Goal: Task Accomplishment & Management: Manage account settings

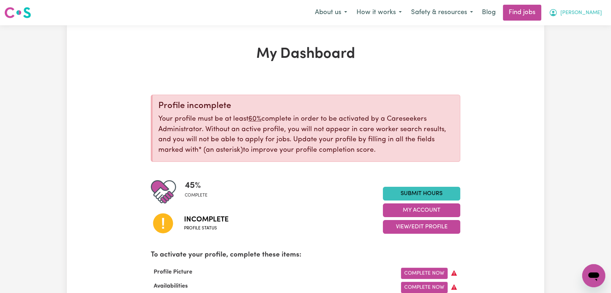
click at [598, 9] on span "[PERSON_NAME]" at bounding box center [582, 13] width 42 height 8
click at [576, 56] on link "Logout" at bounding box center [577, 55] width 57 height 14
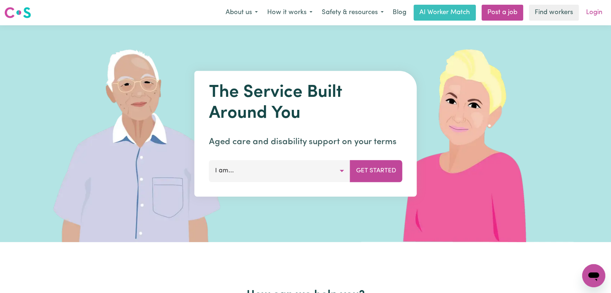
click at [599, 16] on link "Login" at bounding box center [594, 13] width 25 height 16
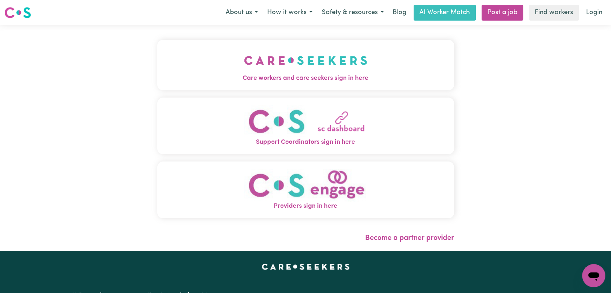
click at [330, 69] on img "Care workers and care seekers sign in here" at bounding box center [305, 60] width 123 height 27
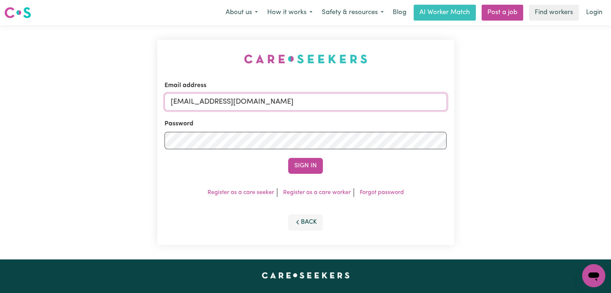
drag, startPoint x: 353, startPoint y: 102, endPoint x: 339, endPoint y: 114, distance: 18.7
click at [353, 102] on input "[EMAIL_ADDRESS][DOMAIN_NAME]" at bounding box center [306, 101] width 283 height 17
drag, startPoint x: 209, startPoint y: 100, endPoint x: 354, endPoint y: 114, distance: 145.4
click at [354, 114] on form "Email address Superuser~[EMAIL_ADDRESS][DOMAIN_NAME] Password Sign In" at bounding box center [306, 127] width 283 height 93
type input "Superuser~[EMAIL_ADDRESS][DOMAIN_NAME]"
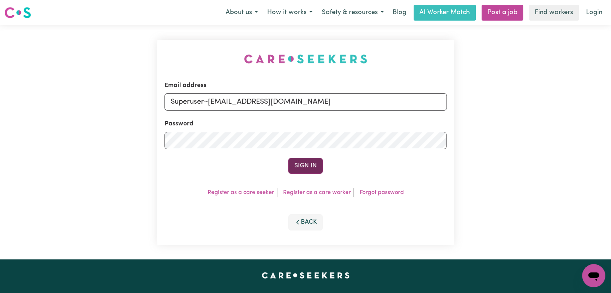
click at [305, 165] on button "Sign In" at bounding box center [305, 166] width 35 height 16
